Goal: Task Accomplishment & Management: Manage account settings

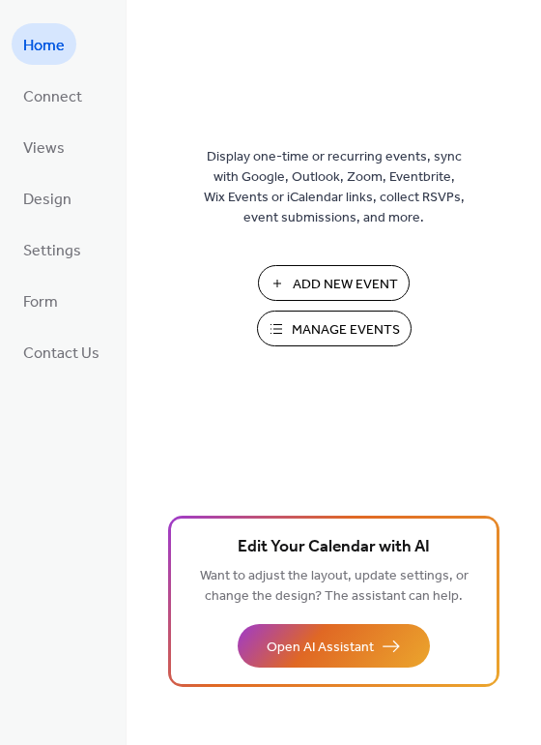
click at [311, 320] on span "Manage Events" at bounding box center [346, 330] width 108 height 20
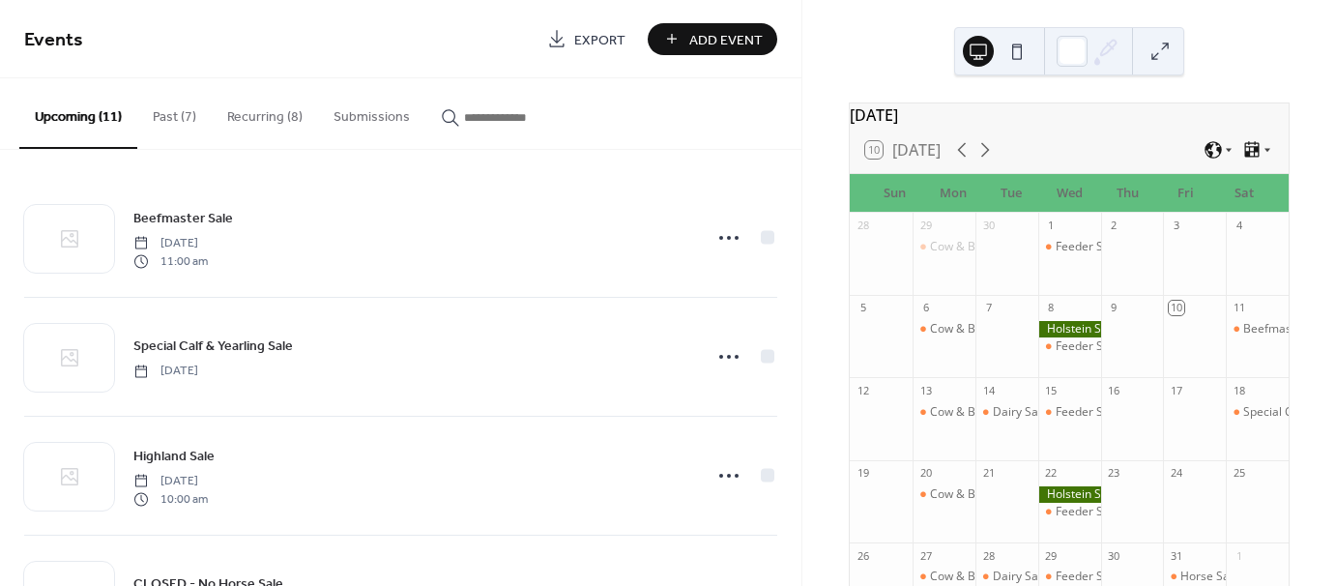
click at [220, 128] on button "Recurring (8)" at bounding box center [265, 112] width 106 height 69
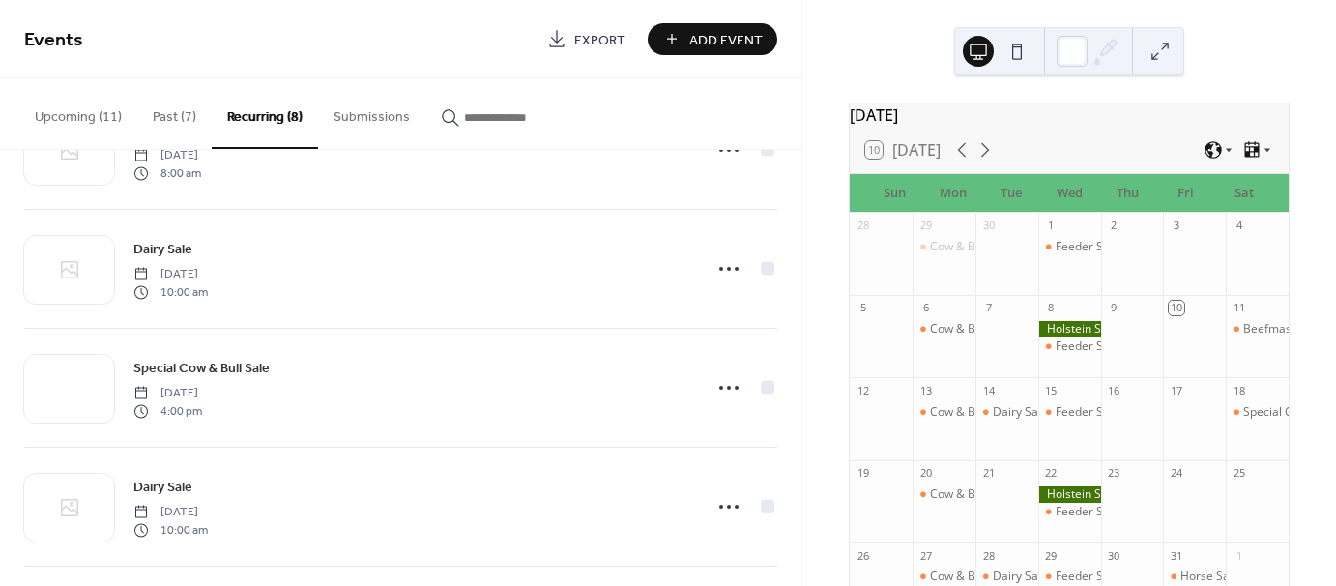
scroll to position [211, 0]
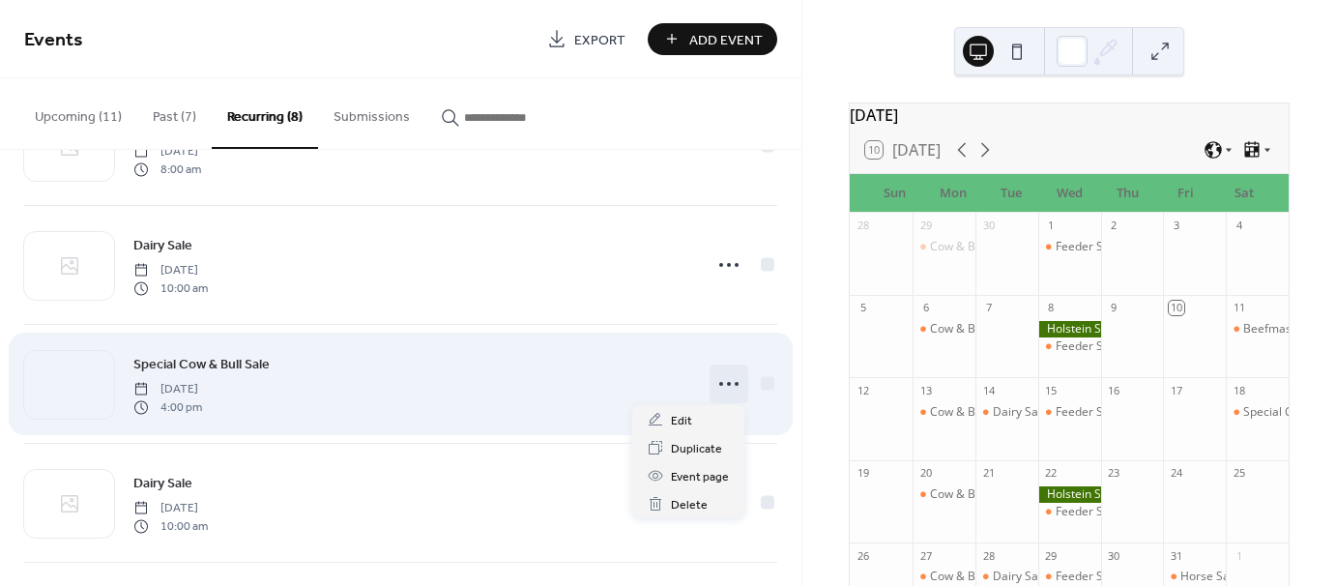
click at [739, 377] on icon at bounding box center [729, 383] width 31 height 31
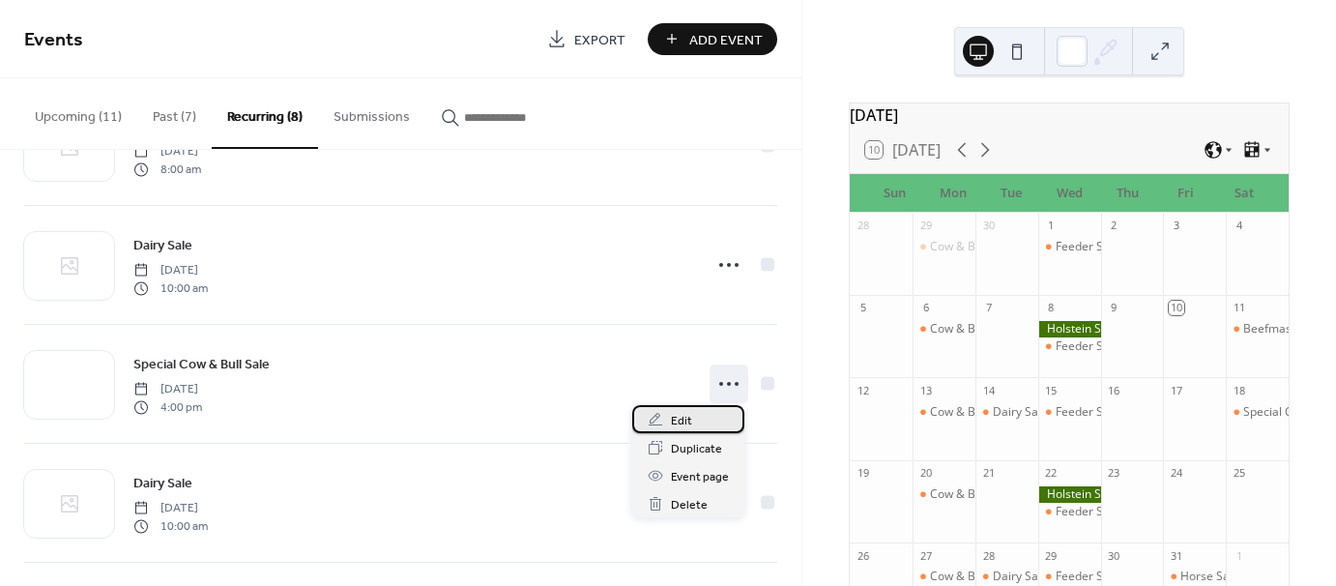
click at [685, 423] on span "Edit" at bounding box center [681, 421] width 21 height 20
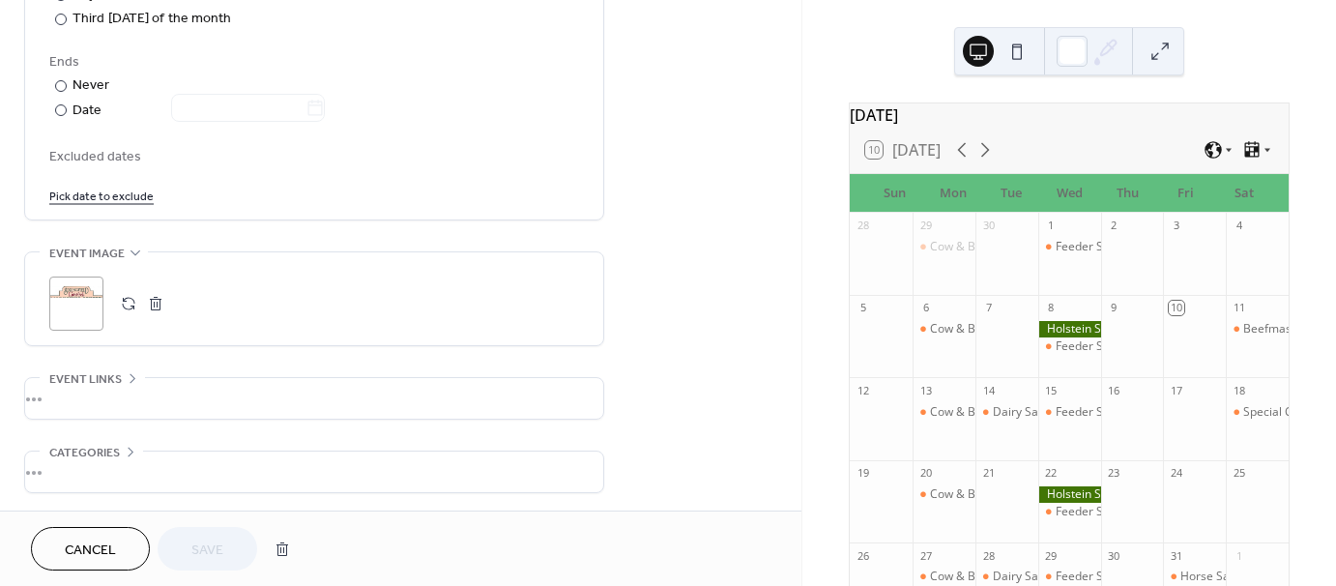
scroll to position [1137, 0]
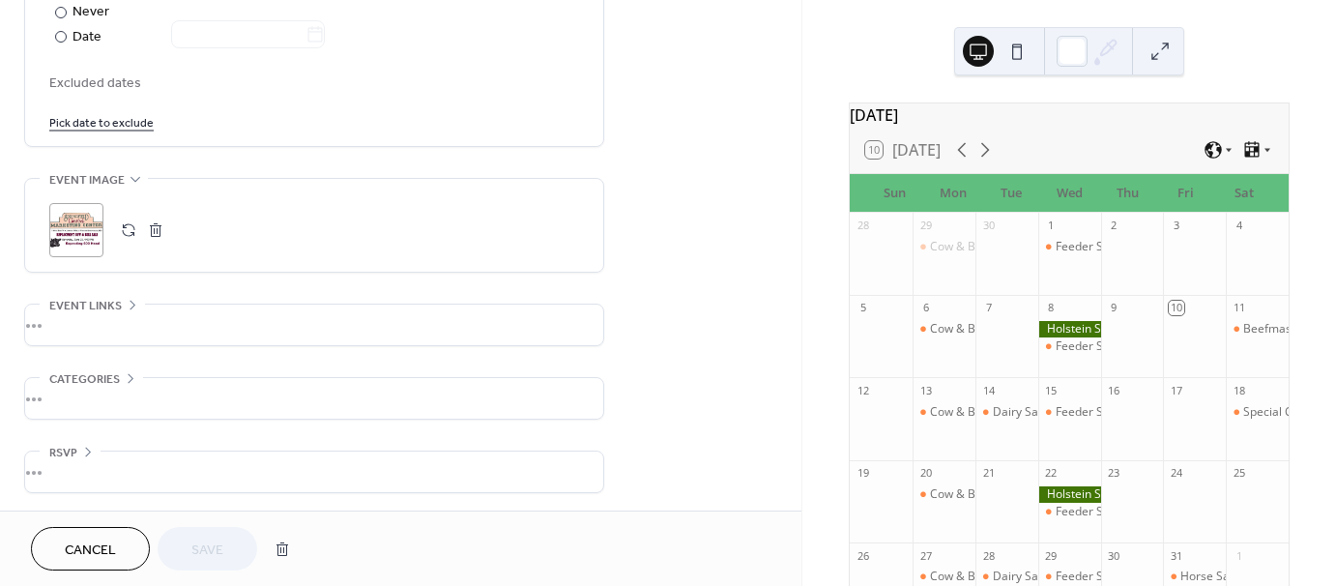
click at [73, 222] on div ";" at bounding box center [76, 230] width 54 height 54
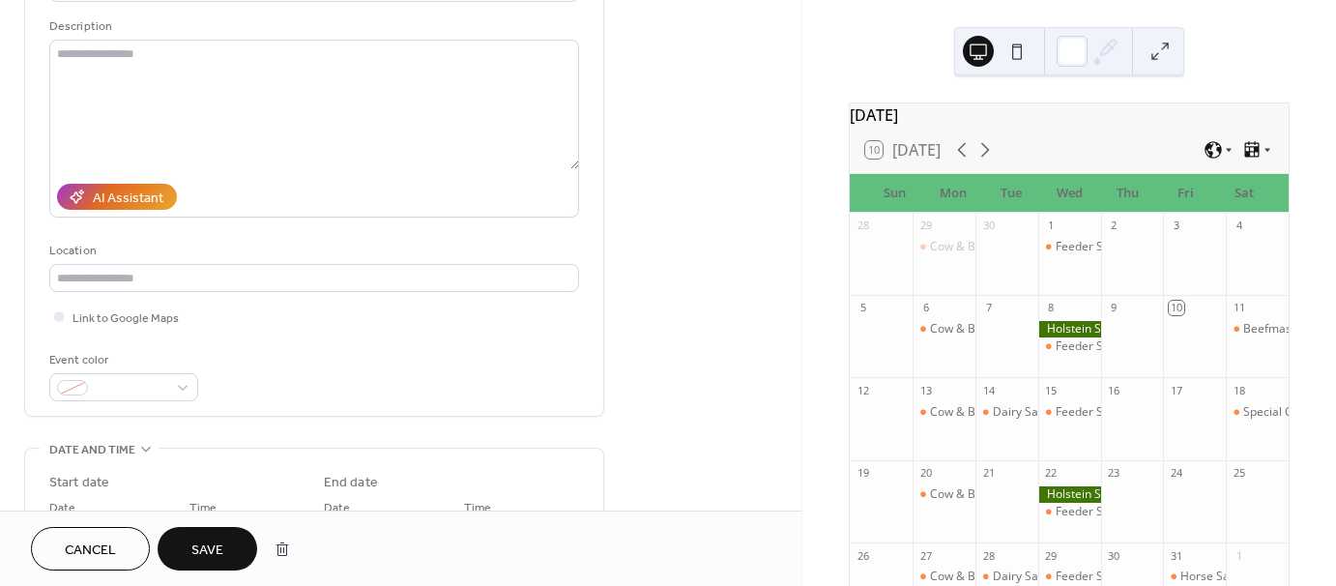
scroll to position [0, 0]
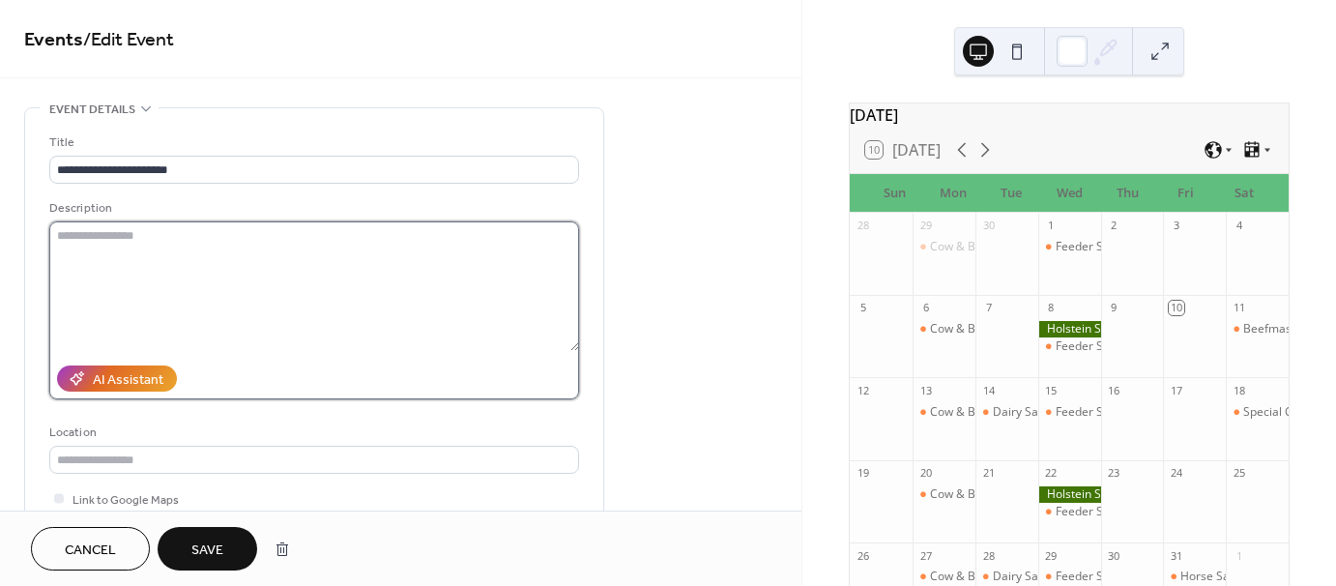
click at [145, 282] on textarea at bounding box center [314, 286] width 530 height 130
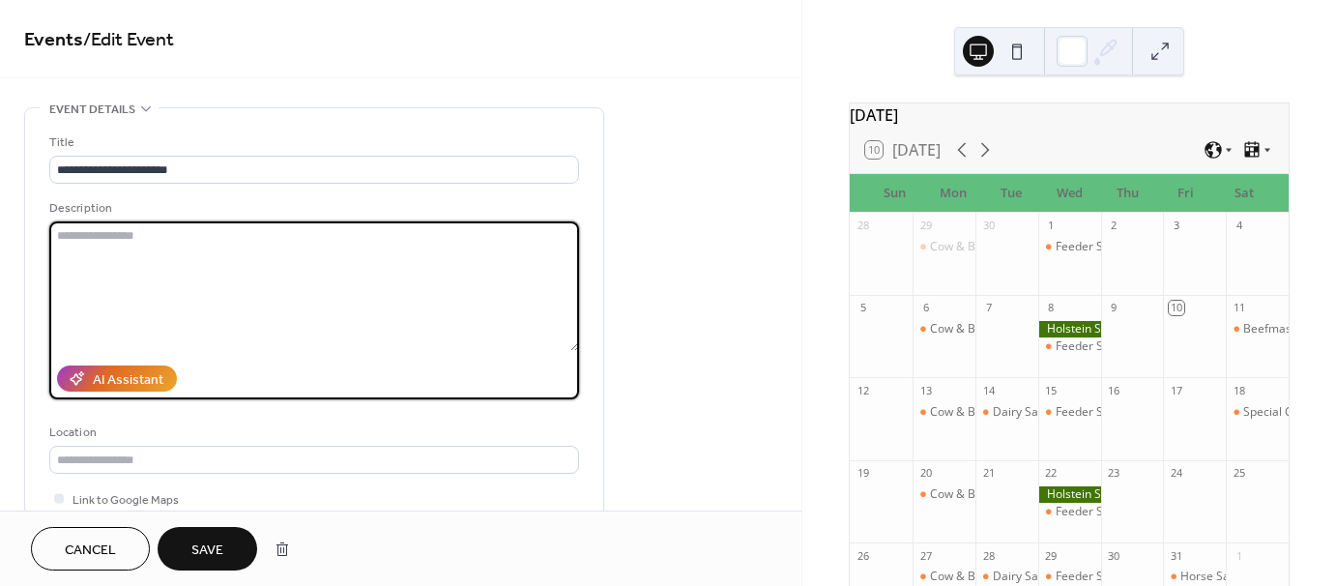
click at [145, 282] on textarea at bounding box center [314, 286] width 530 height 130
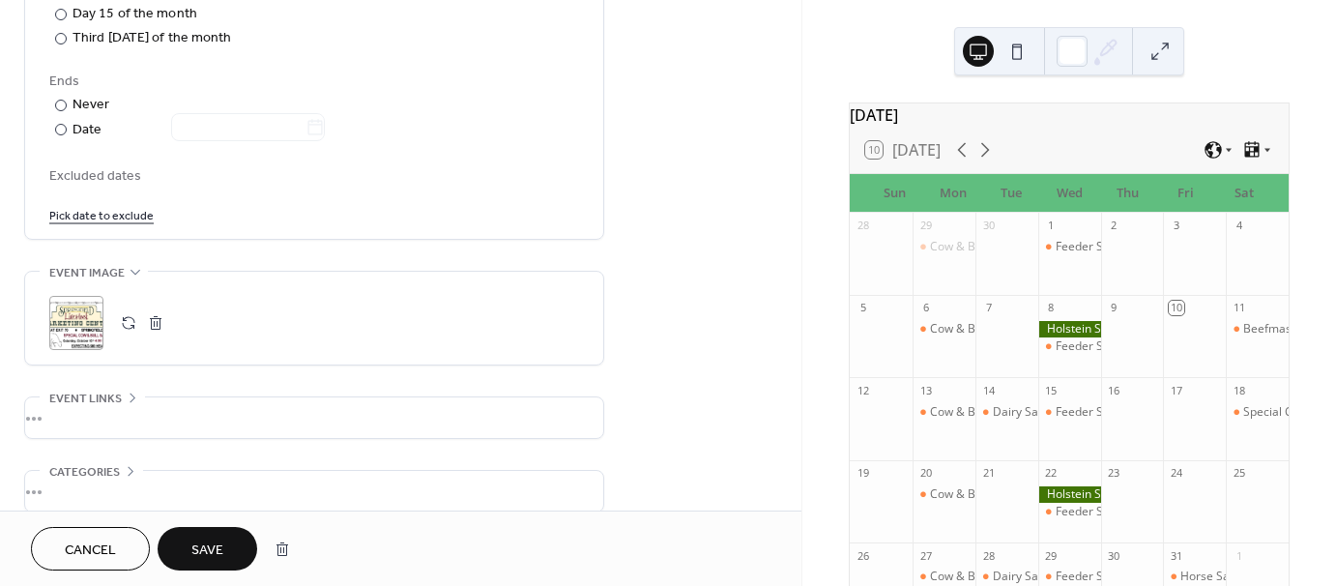
scroll to position [1048, 0]
click at [59, 409] on div "•••" at bounding box center [314, 414] width 578 height 41
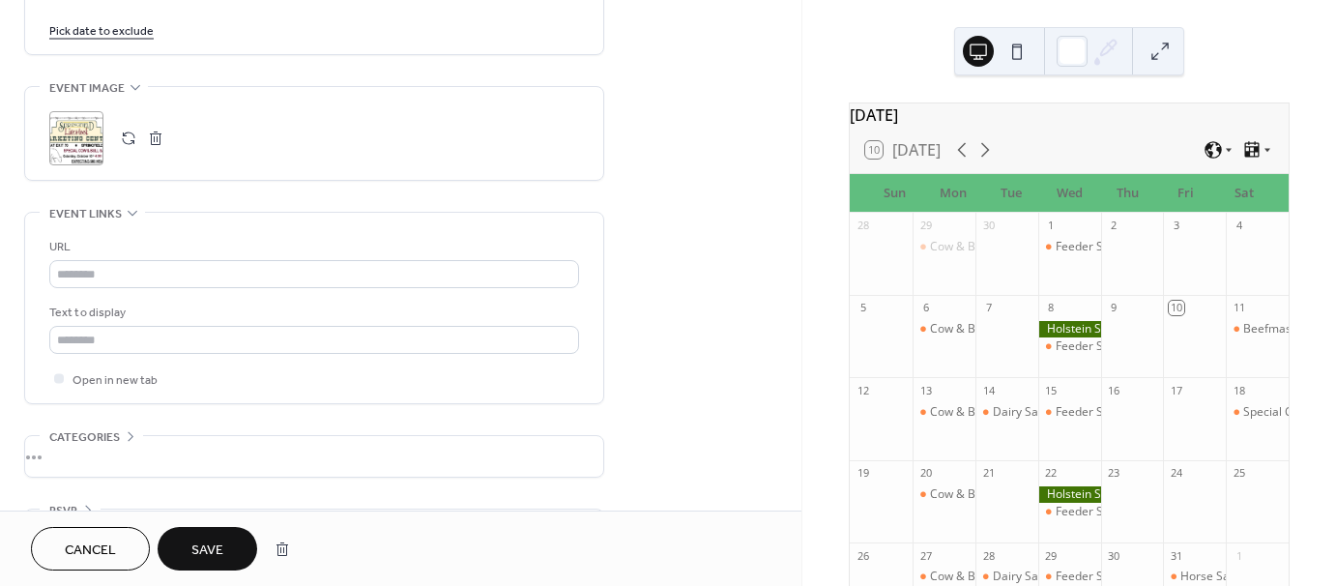
scroll to position [1230, 0]
click at [135, 209] on icon at bounding box center [133, 212] width 10 height 6
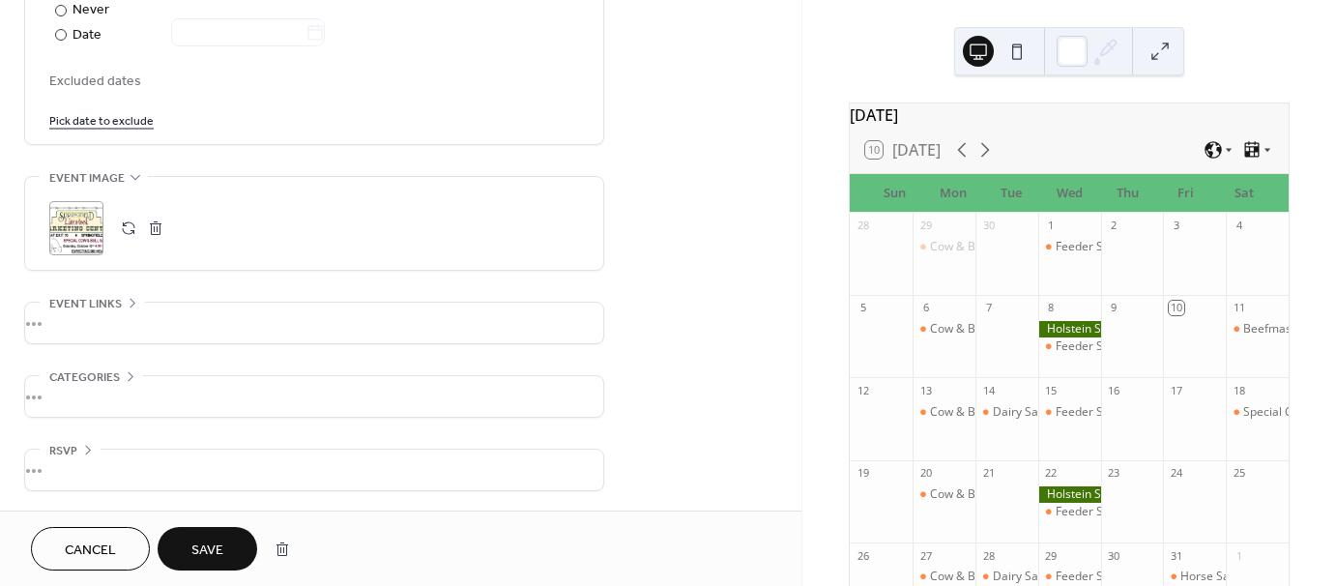
scroll to position [1137, 0]
click at [66, 395] on div "•••" at bounding box center [314, 398] width 578 height 41
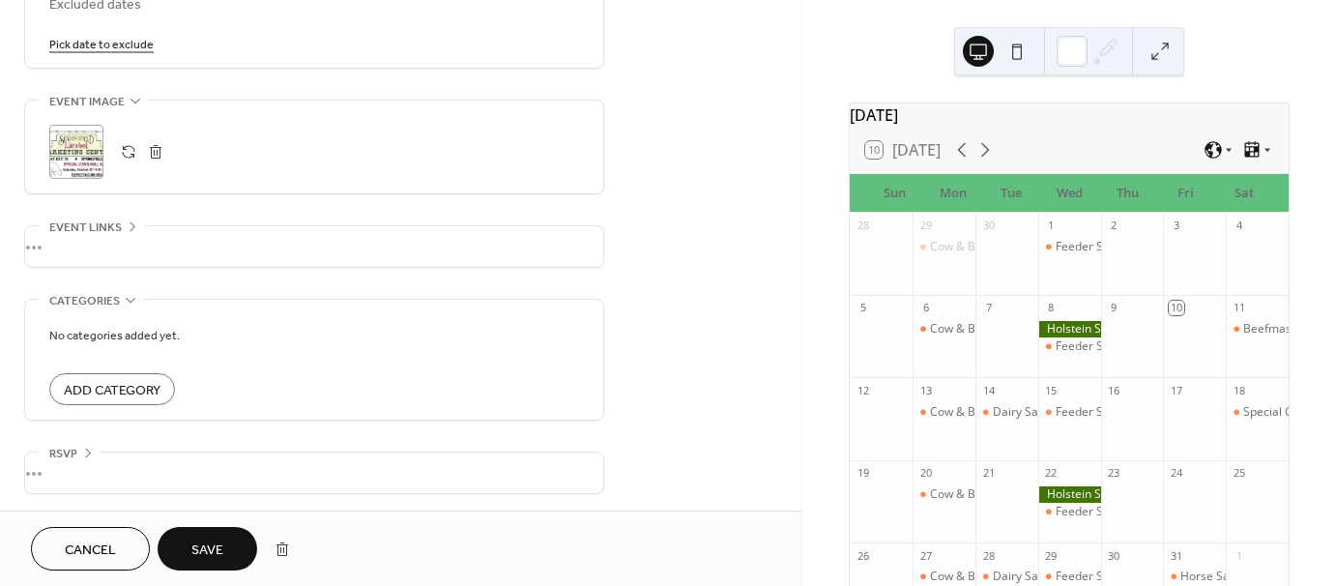
click at [123, 294] on icon at bounding box center [130, 299] width 15 height 15
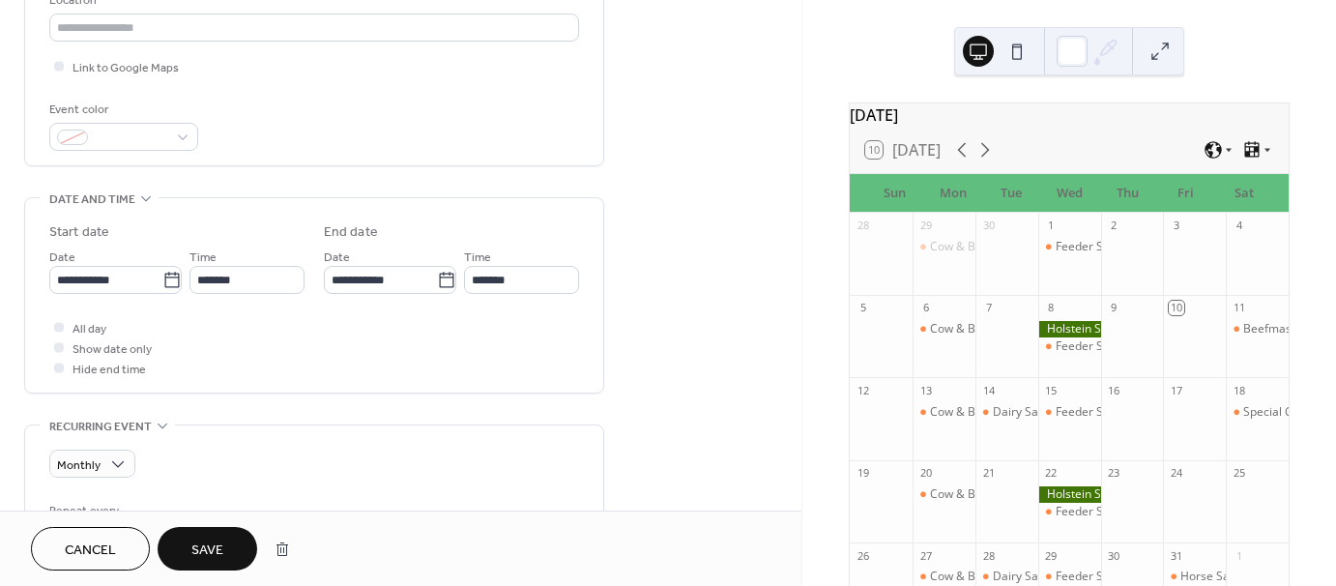
scroll to position [0, 0]
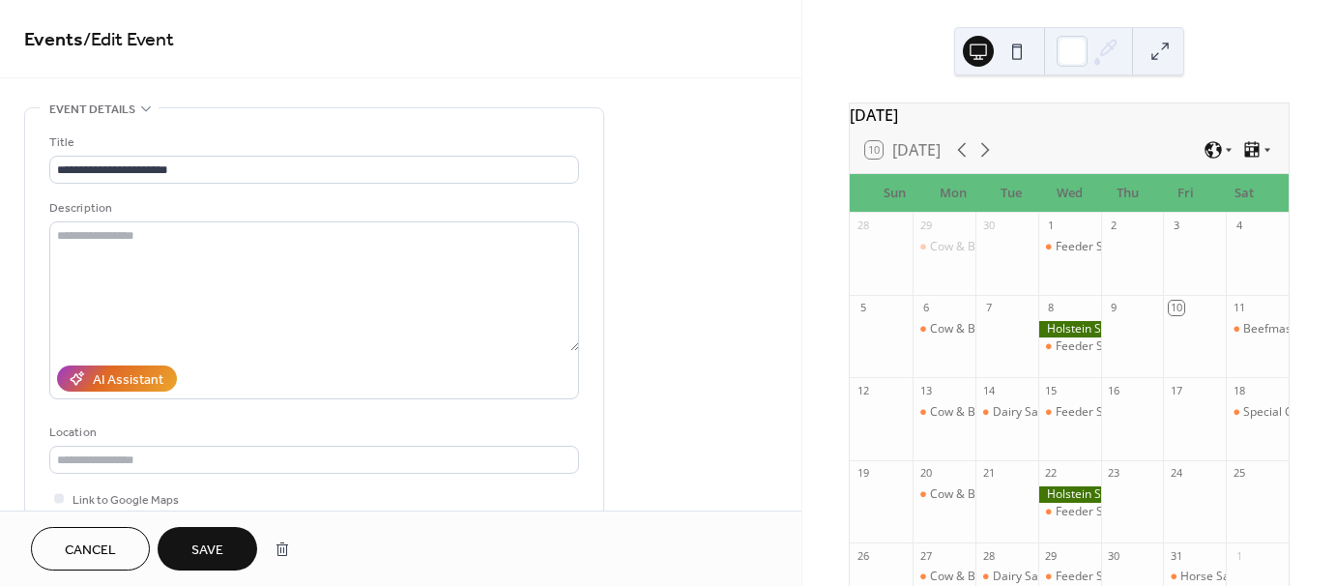
click at [201, 546] on span "Save" at bounding box center [207, 551] width 32 height 20
